Goal: Information Seeking & Learning: Learn about a topic

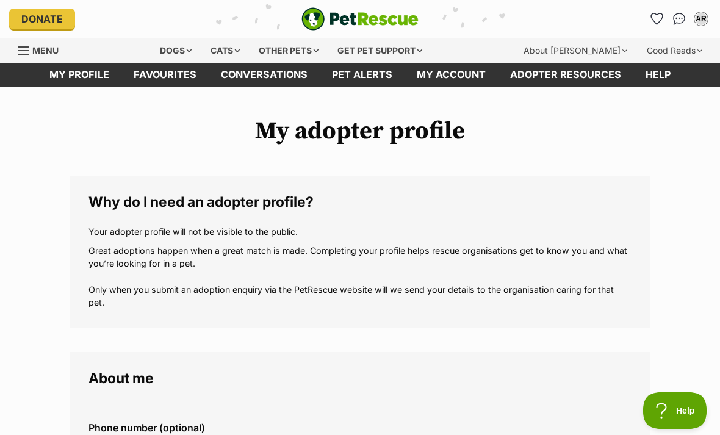
click at [22, 52] on div "Menu" at bounding box center [24, 51] width 12 height 10
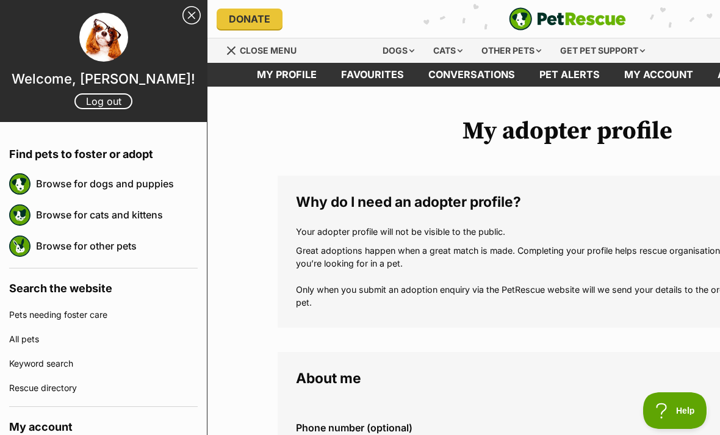
click at [98, 216] on link "Browse for cats and kittens" at bounding box center [117, 215] width 162 height 26
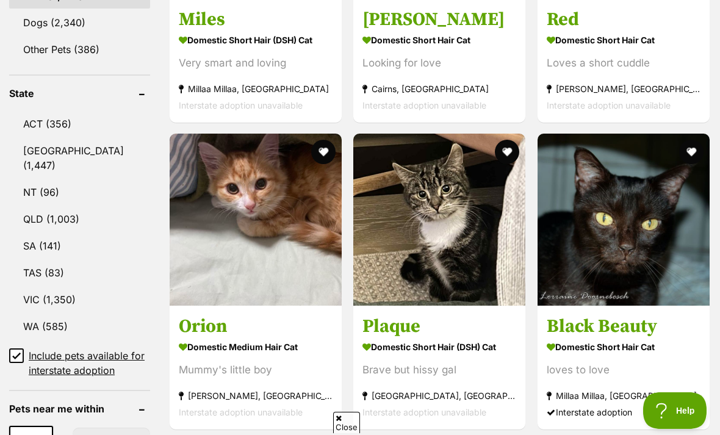
scroll to position [605, 0]
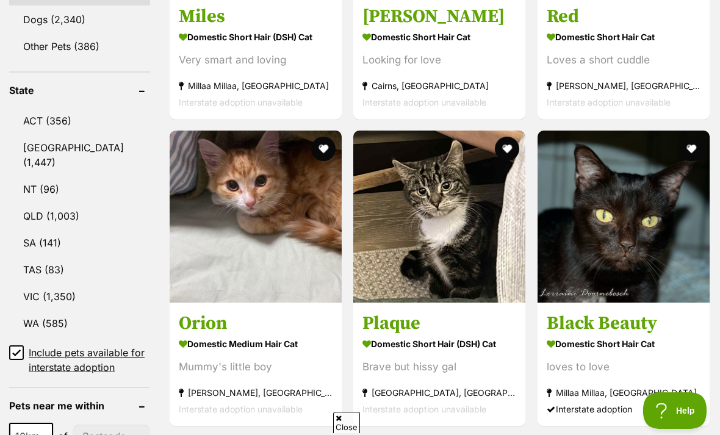
click at [49, 311] on link "WA (585)" at bounding box center [79, 324] width 141 height 26
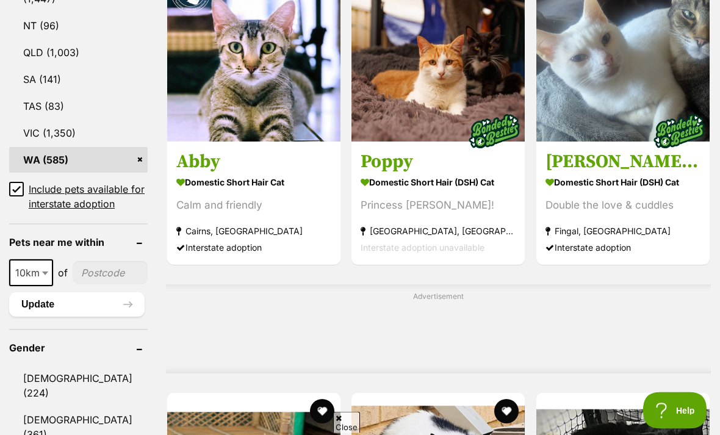
scroll to position [769, 0]
click at [96, 262] on input"] "postcode" at bounding box center [110, 272] width 75 height 23
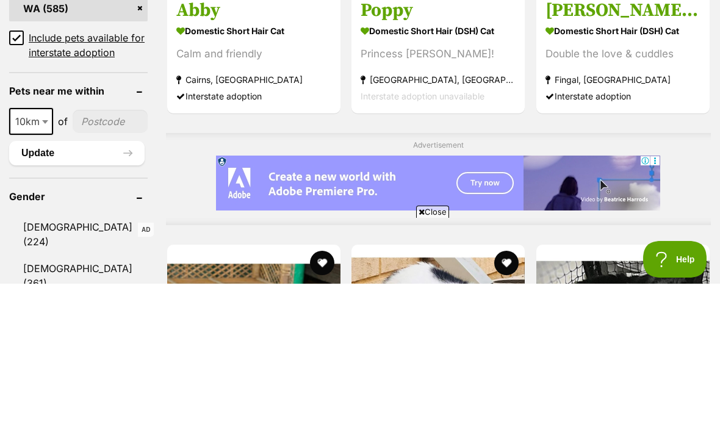
scroll to position [0, 0]
type input"] "6153"
click at [35, 292] on button "Update" at bounding box center [77, 304] width 136 height 24
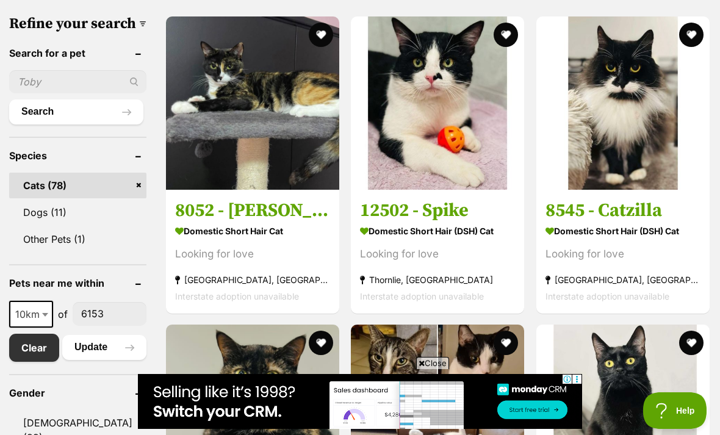
click at [424, 168] on img at bounding box center [437, 102] width 173 height 173
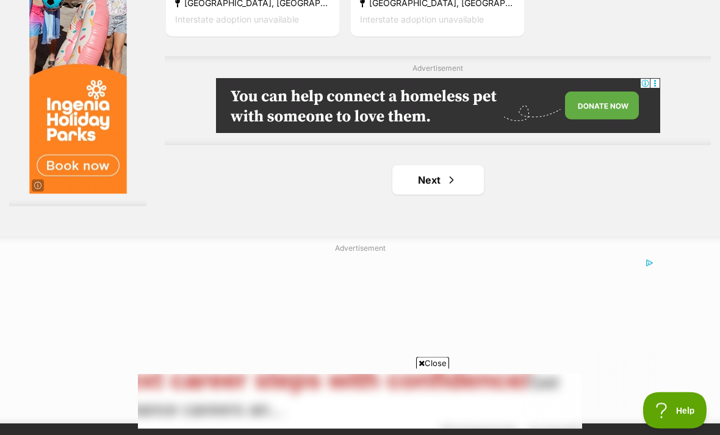
scroll to position [2742, 0]
click at [451, 187] on span "Next page" at bounding box center [452, 180] width 12 height 15
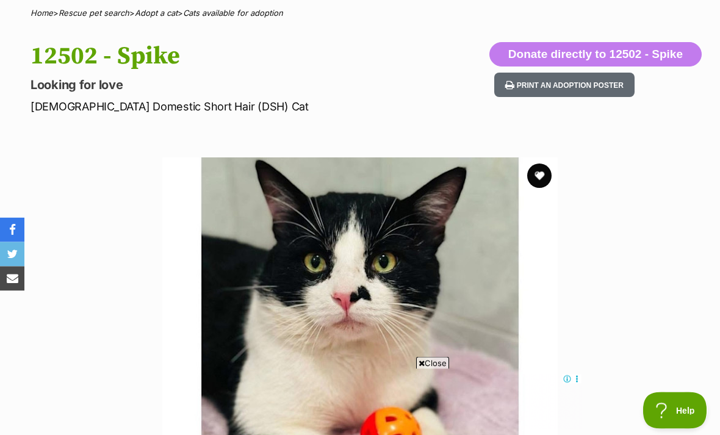
scroll to position [96, 0]
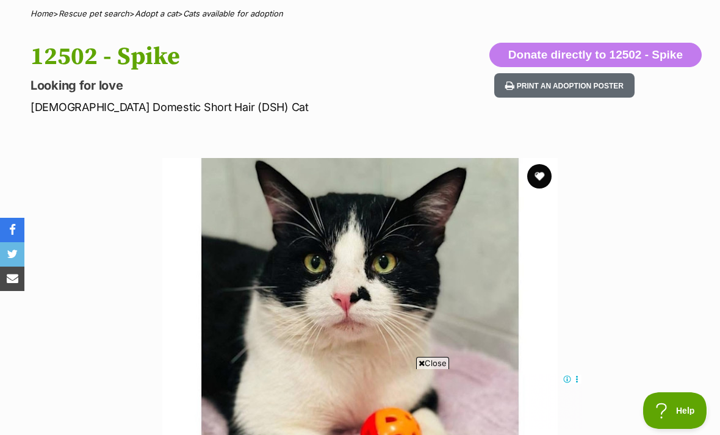
click at [420, 368] on icon at bounding box center [422, 364] width 6 height 8
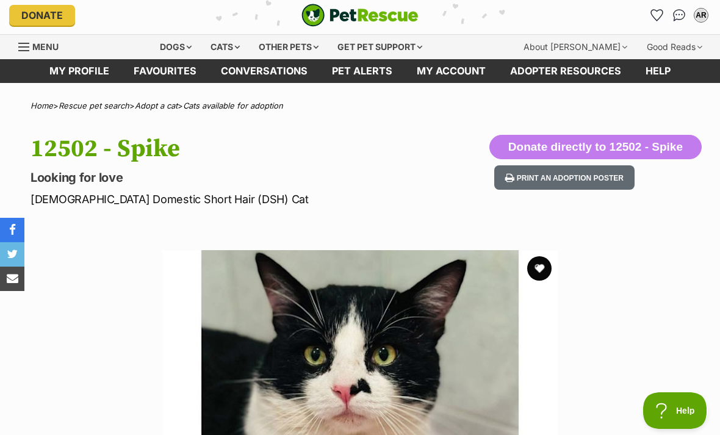
scroll to position [0, 0]
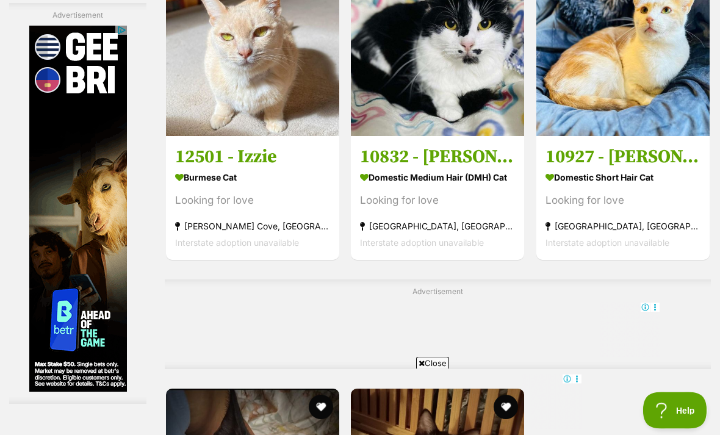
scroll to position [2210, 0]
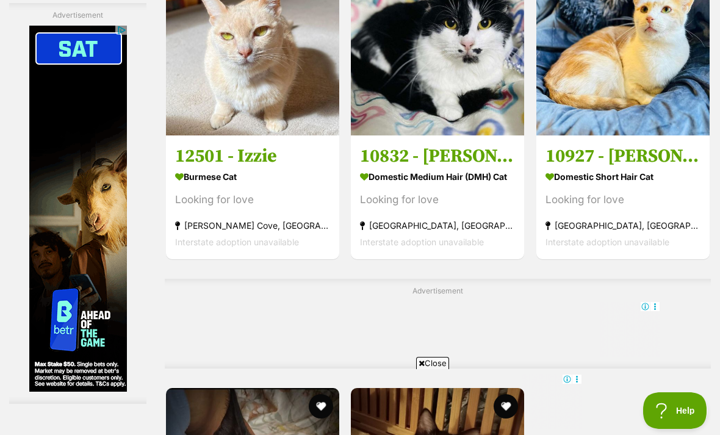
click at [407, 208] on div "Looking for love" at bounding box center [437, 200] width 155 height 16
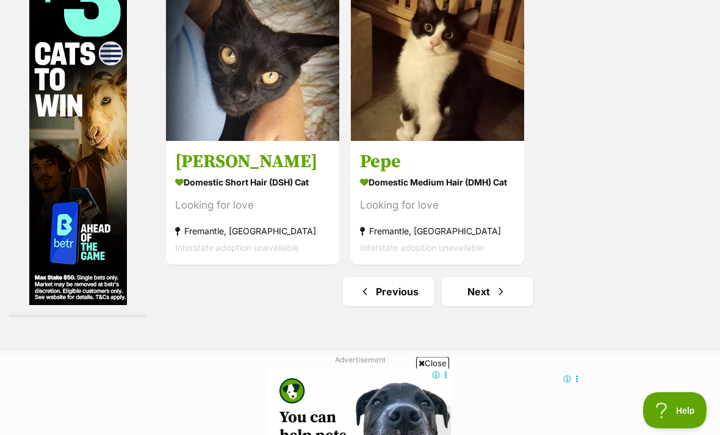
scroll to position [2631, 0]
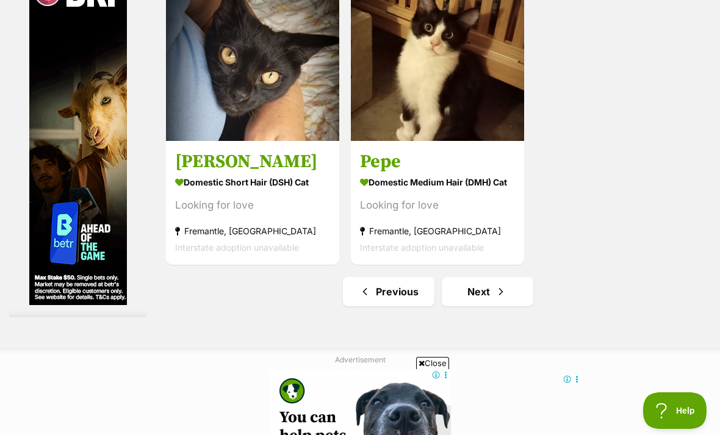
click at [433, 123] on img at bounding box center [437, 54] width 173 height 173
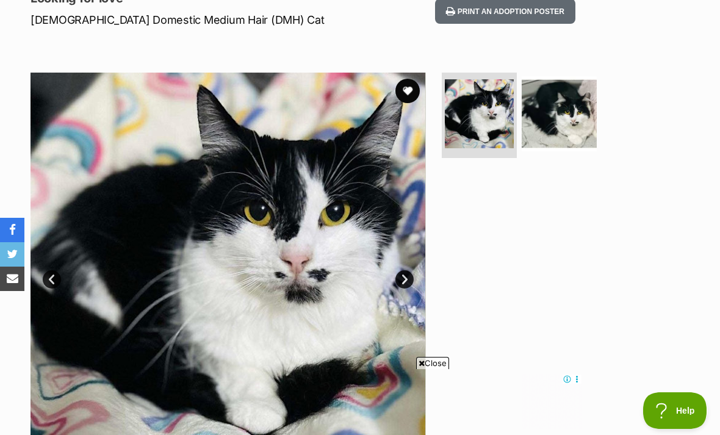
scroll to position [170, 0]
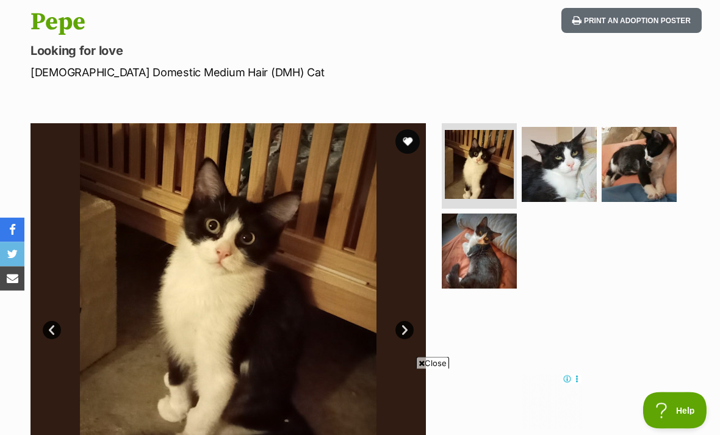
scroll to position [132, 0]
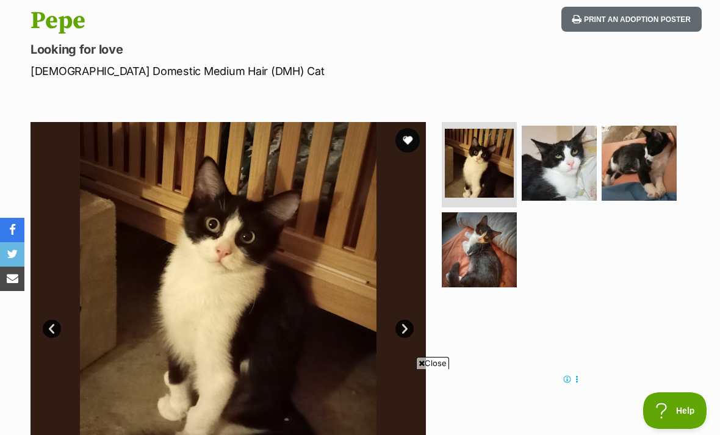
click at [424, 369] on span "Close" at bounding box center [432, 363] width 33 height 12
